Goal: Task Accomplishment & Management: Manage account settings

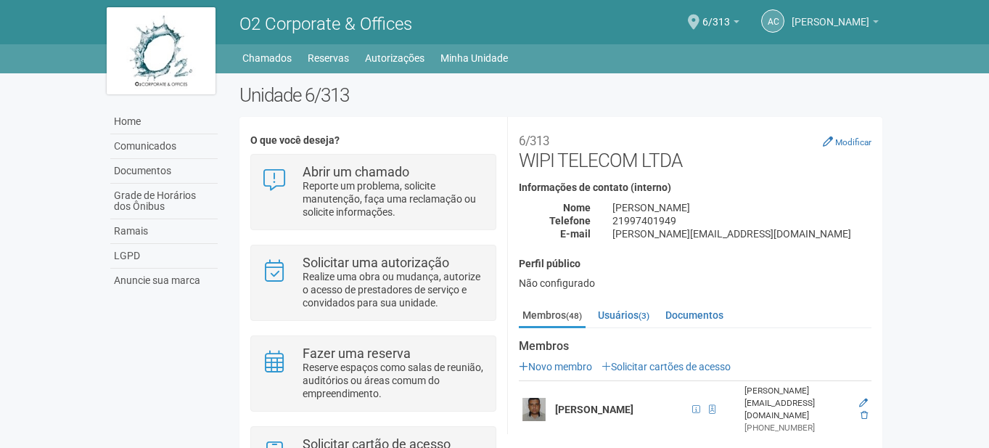
click at [825, 19] on span "[PERSON_NAME]" at bounding box center [831, 14] width 78 height 25
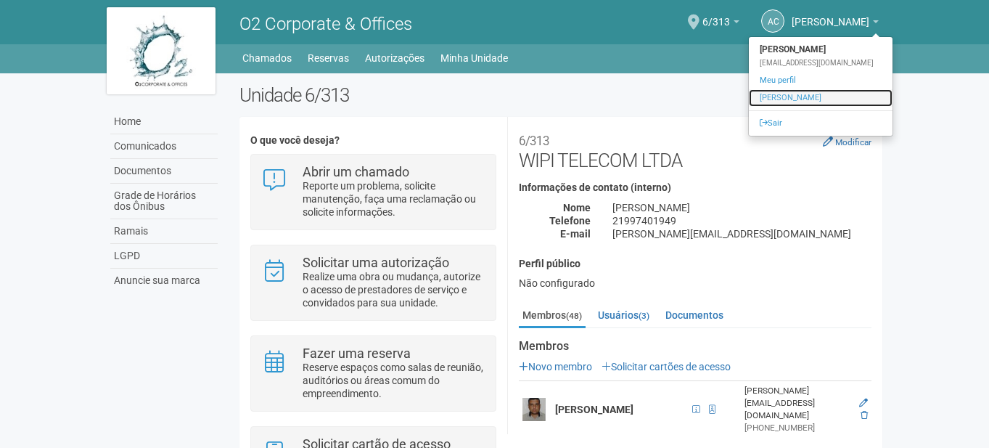
click at [784, 103] on link "[PERSON_NAME]" at bounding box center [821, 97] width 144 height 17
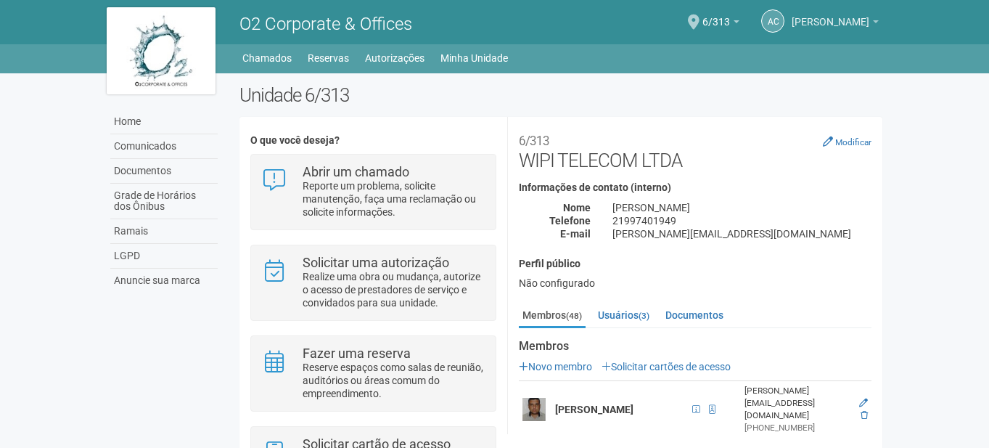
click at [850, 26] on span "[PERSON_NAME]" at bounding box center [831, 14] width 78 height 25
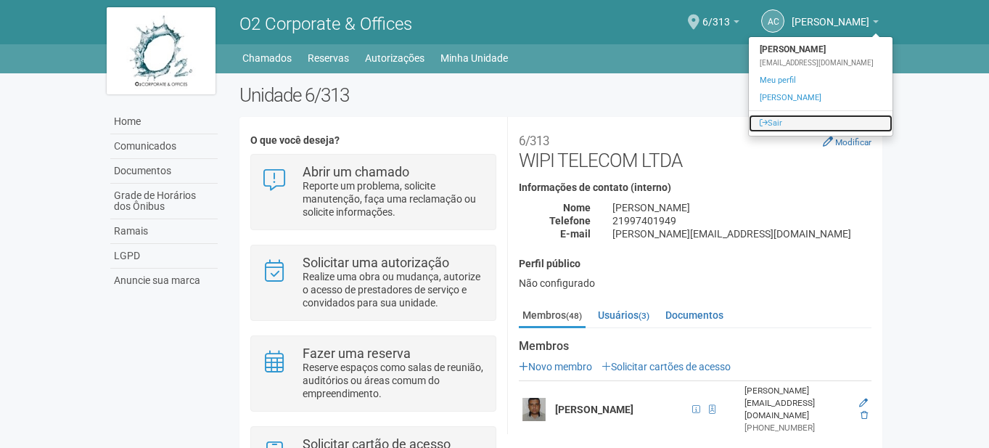
click at [776, 120] on link "Sair" at bounding box center [821, 123] width 144 height 17
